Goal: Entertainment & Leisure: Consume media (video, audio)

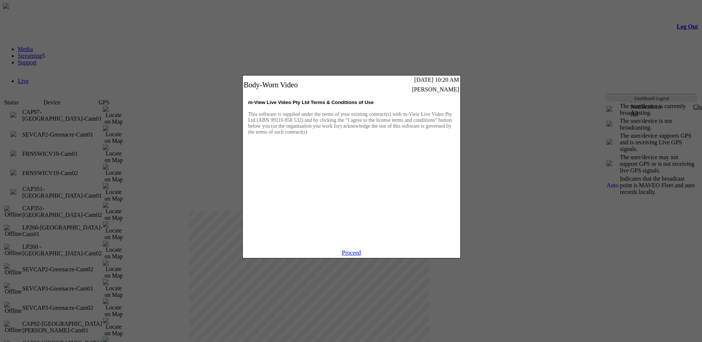
click at [346, 256] on link "Proceed" at bounding box center [351, 252] width 19 height 6
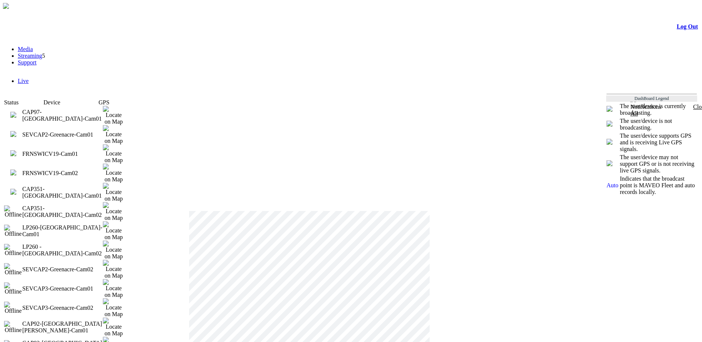
click at [42, 144] on td "FRNSWICV19-Cam01" at bounding box center [62, 153] width 81 height 19
click at [124, 164] on img at bounding box center [113, 173] width 21 height 19
click at [123, 144] on img at bounding box center [113, 153] width 21 height 19
click at [123, 164] on img at bounding box center [113, 173] width 21 height 19
click at [123, 144] on img at bounding box center [113, 153] width 21 height 19
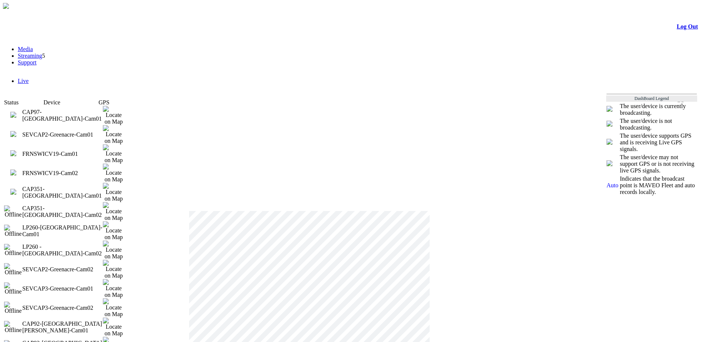
click at [121, 164] on img at bounding box center [113, 173] width 21 height 19
click at [16, 150] on img at bounding box center [13, 153] width 6 height 6
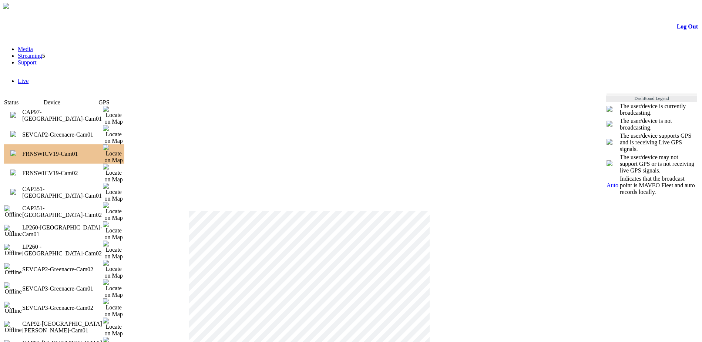
click at [16, 169] on img at bounding box center [13, 172] width 6 height 6
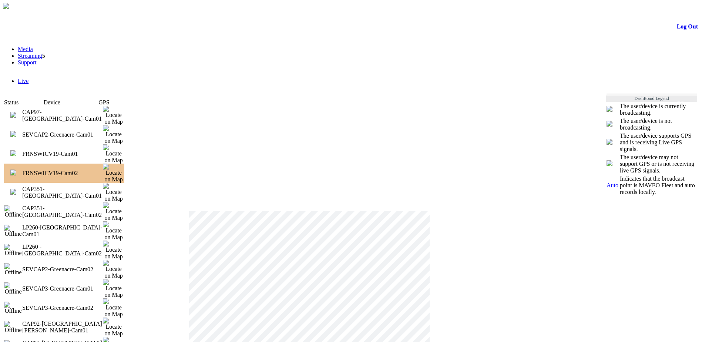
click at [16, 150] on img at bounding box center [13, 153] width 6 height 6
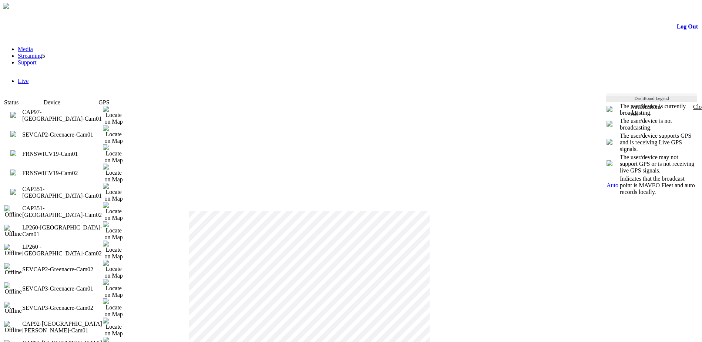
click at [16, 150] on img at bounding box center [13, 153] width 6 height 6
